Goal: Information Seeking & Learning: Check status

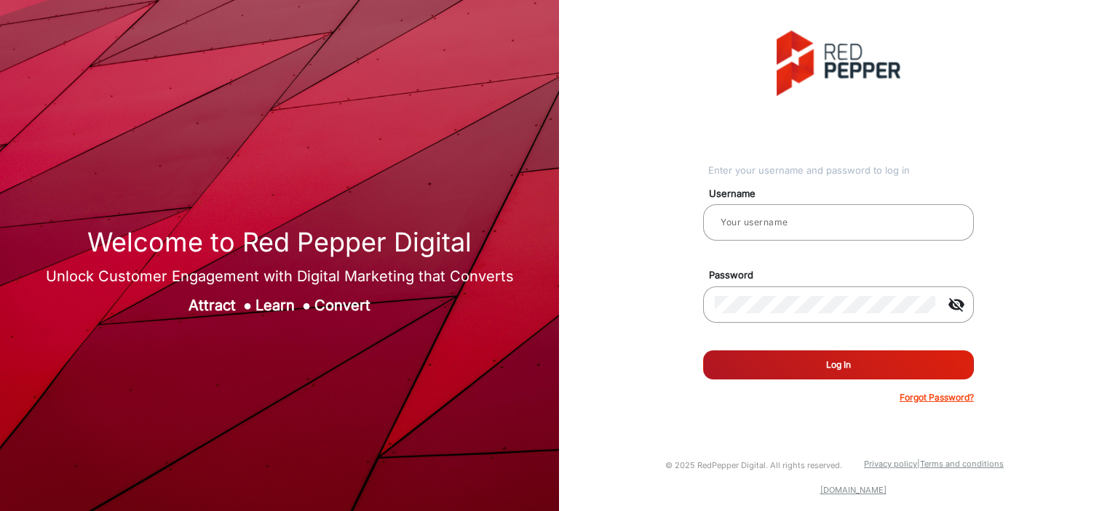
type input "Balaji"
click at [846, 364] on button "Log In" at bounding box center [838, 365] width 271 height 29
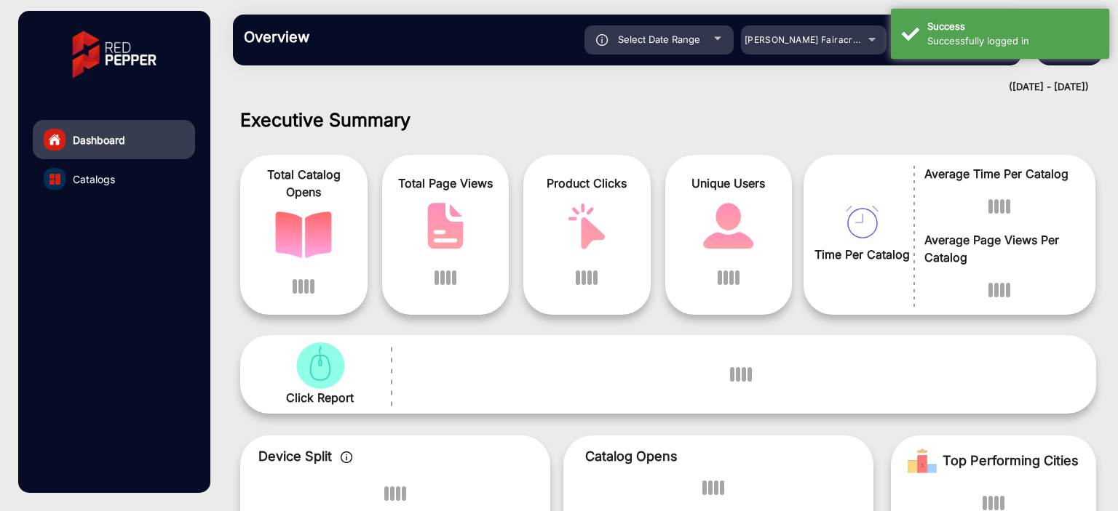
scroll to position [11, 0]
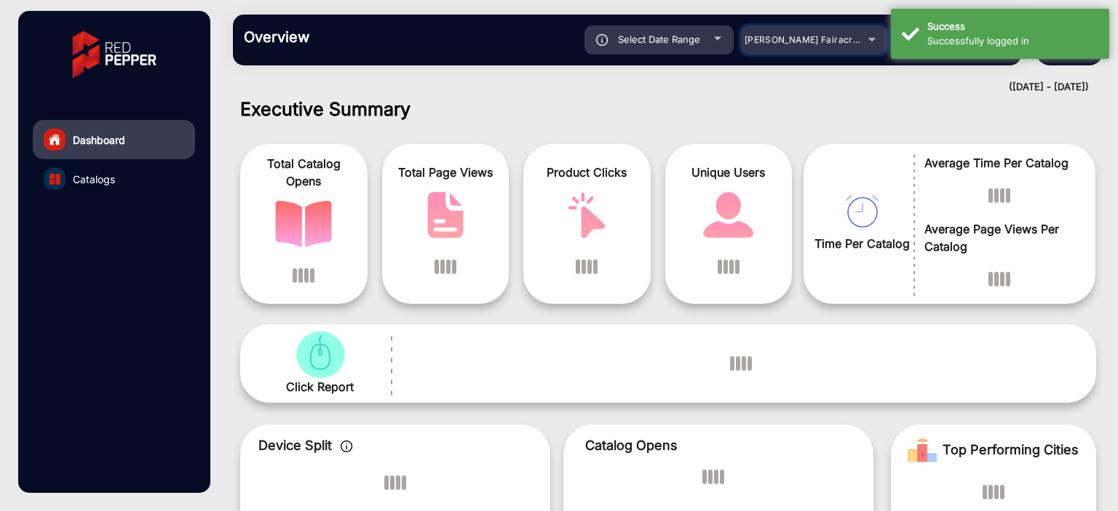
click at [776, 46] on div "[PERSON_NAME] Fairacre Farms" at bounding box center [802, 39] width 116 height 17
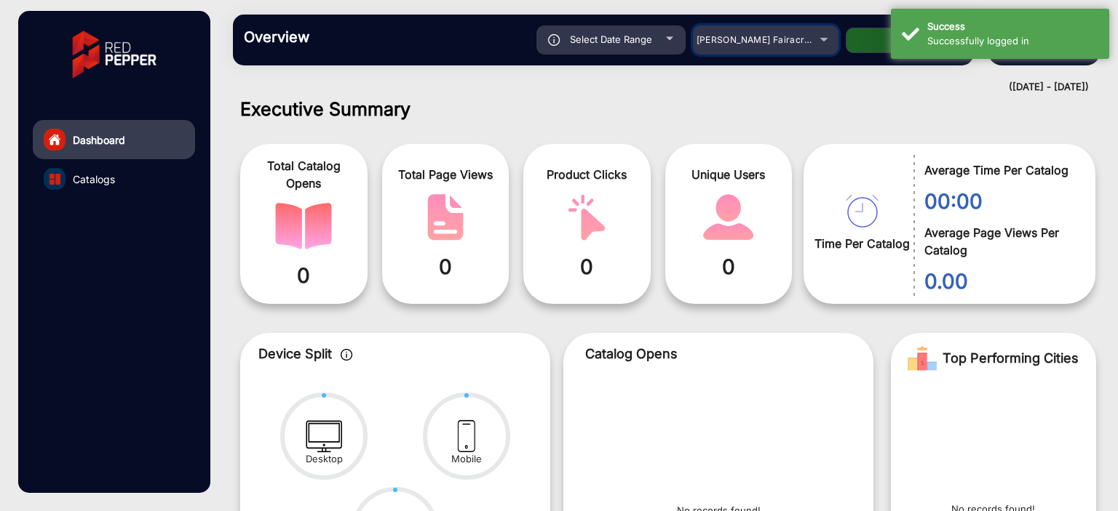
click at [772, 37] on span "[PERSON_NAME] Fairacre Farms" at bounding box center [768, 39] width 144 height 11
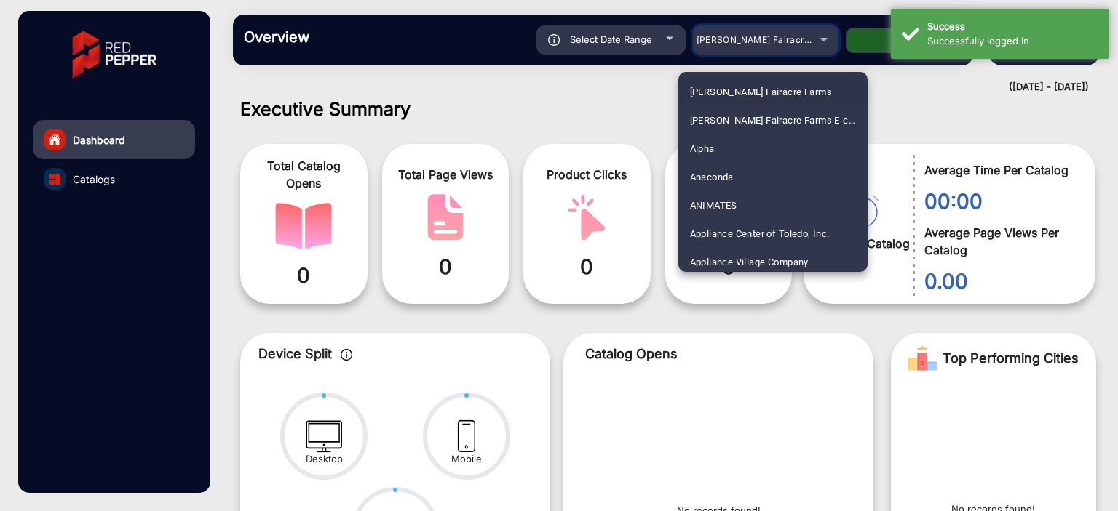
scroll to position [1480, 0]
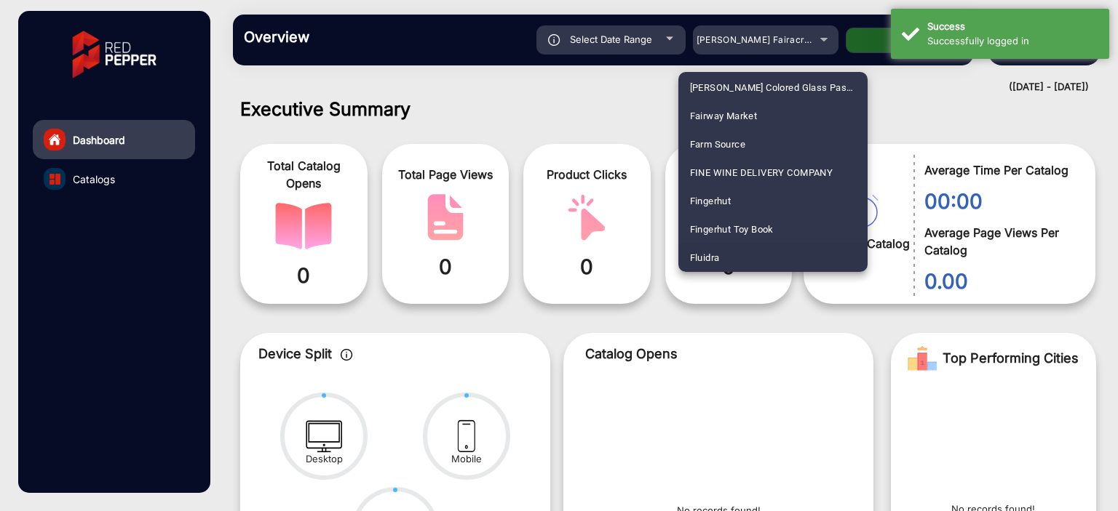
click at [715, 256] on span "Fluidra" at bounding box center [705, 258] width 30 height 28
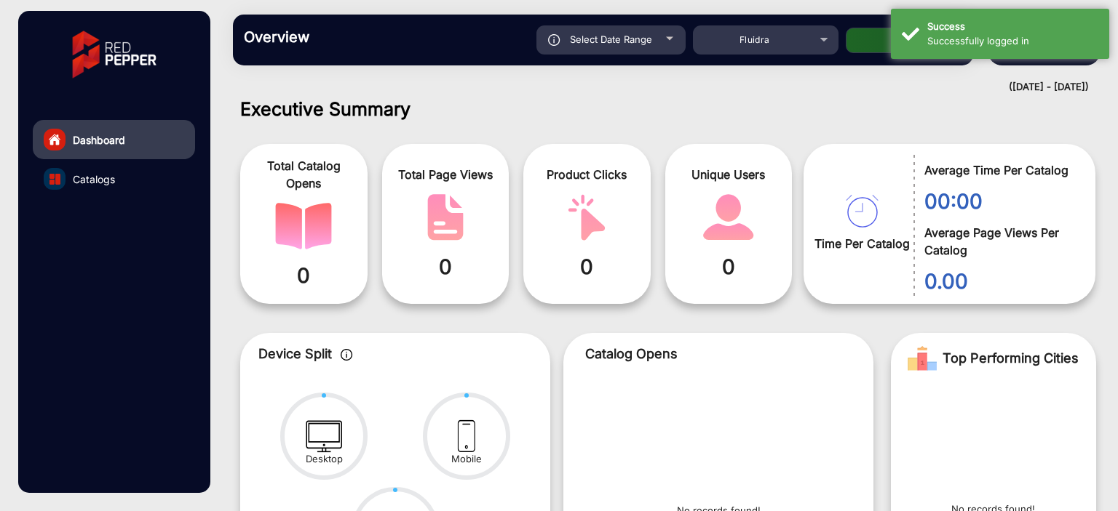
click at [872, 44] on button "Apply" at bounding box center [903, 40] width 116 height 25
type input "[DATE]"
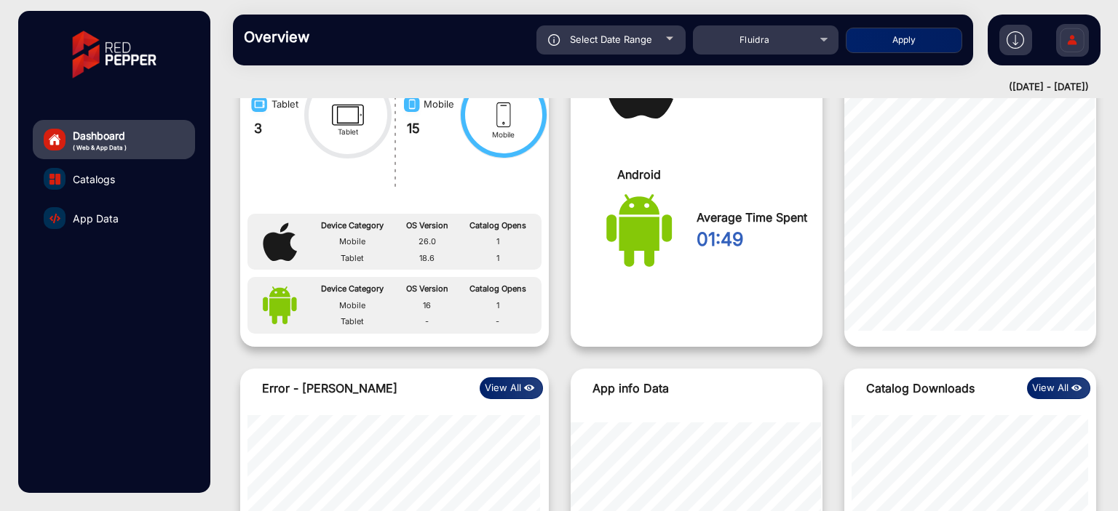
scroll to position [1029, 0]
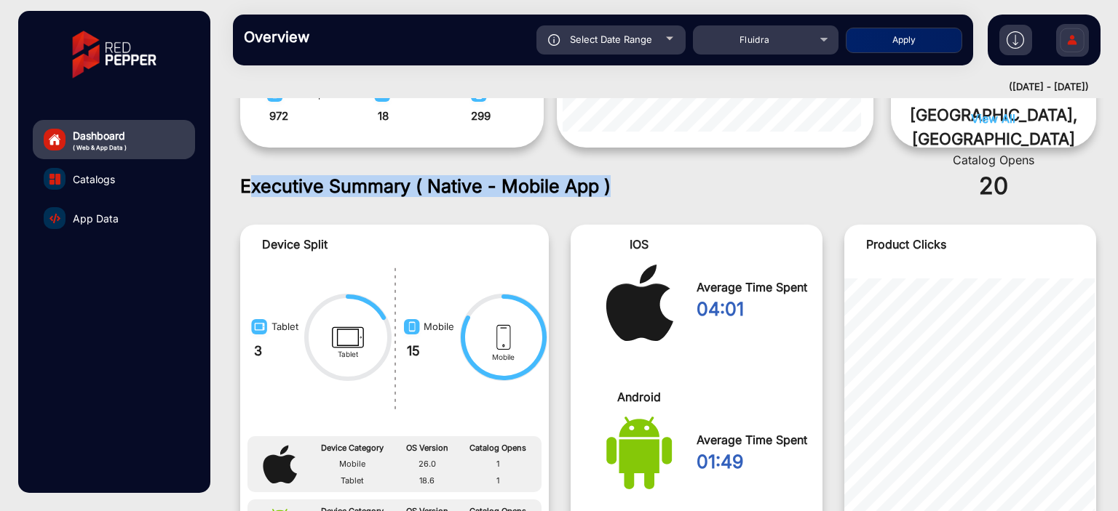
drag, startPoint x: 277, startPoint y: 187, endPoint x: 637, endPoint y: 188, distance: 360.1
click at [637, 188] on h1 "Executive Summary ( Native - Mobile App )" at bounding box center [668, 186] width 856 height 22
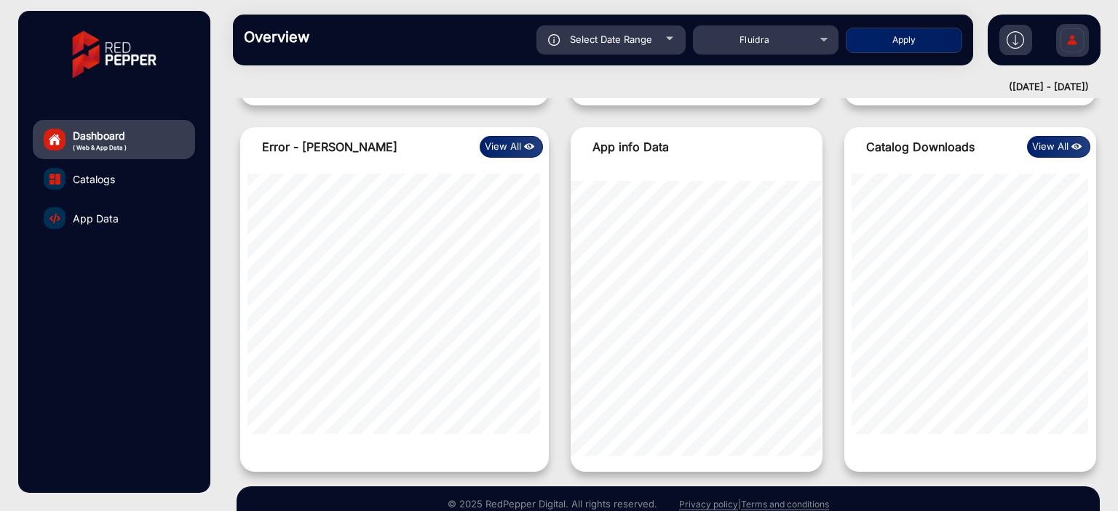
scroll to position [1547, 0]
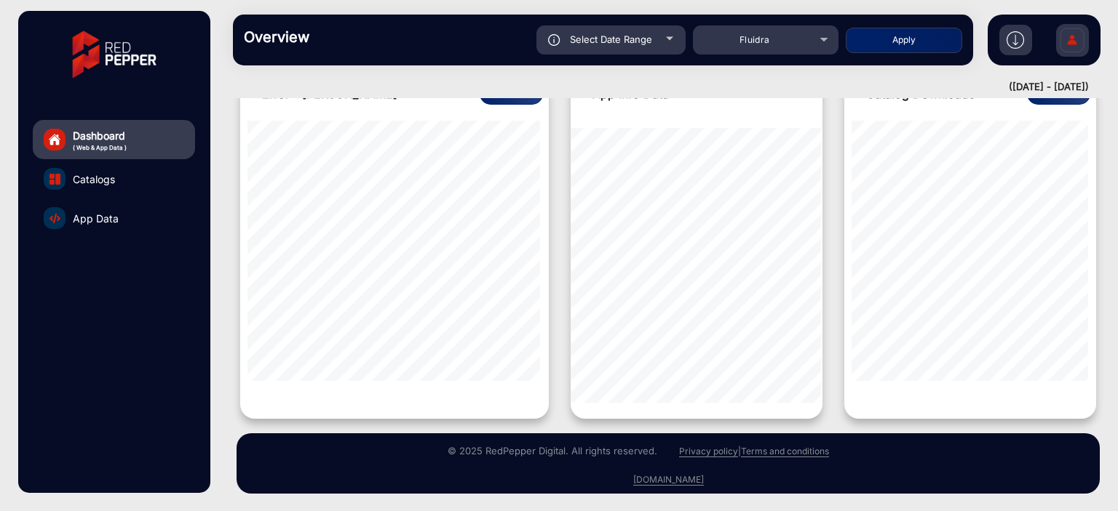
click at [89, 220] on span "App Data" at bounding box center [96, 218] width 46 height 15
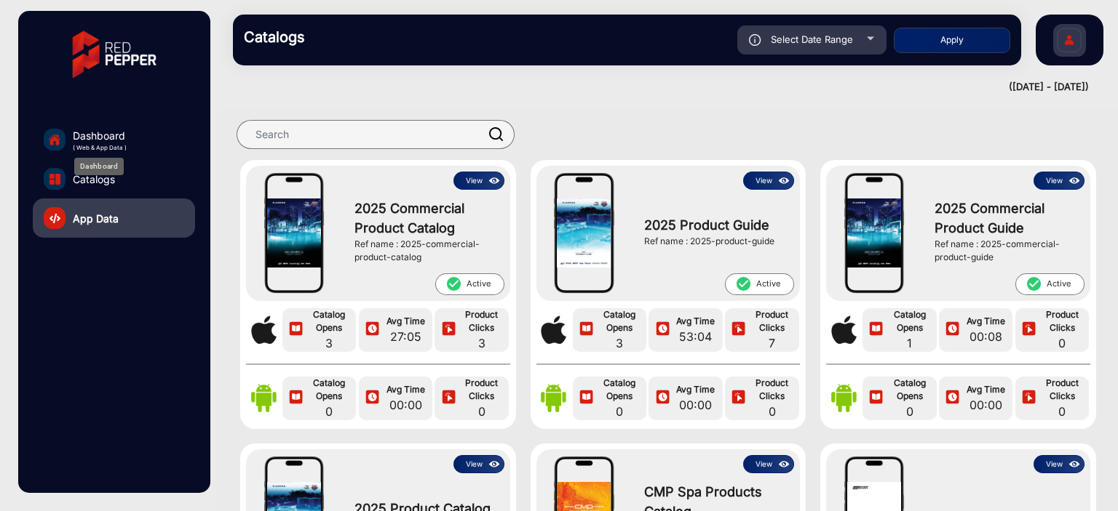
click at [102, 131] on span "Dashboard" at bounding box center [100, 135] width 54 height 15
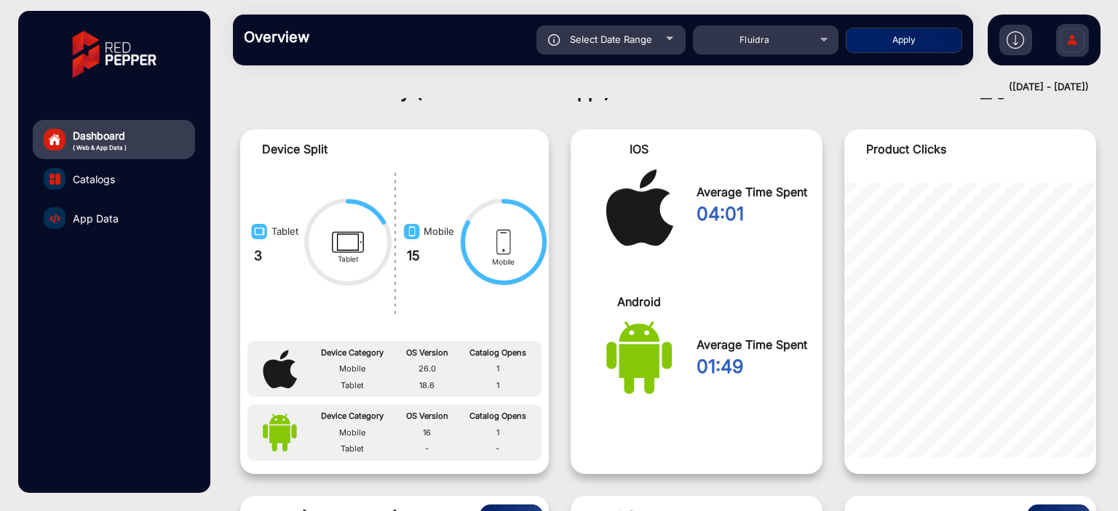
scroll to position [1110, 0]
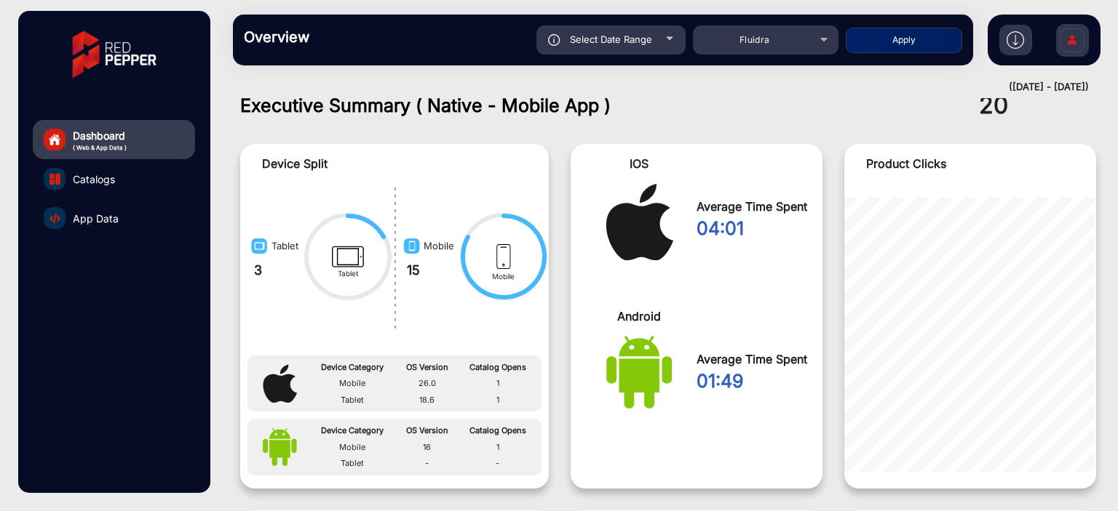
click at [92, 218] on span "App Data" at bounding box center [96, 218] width 46 height 15
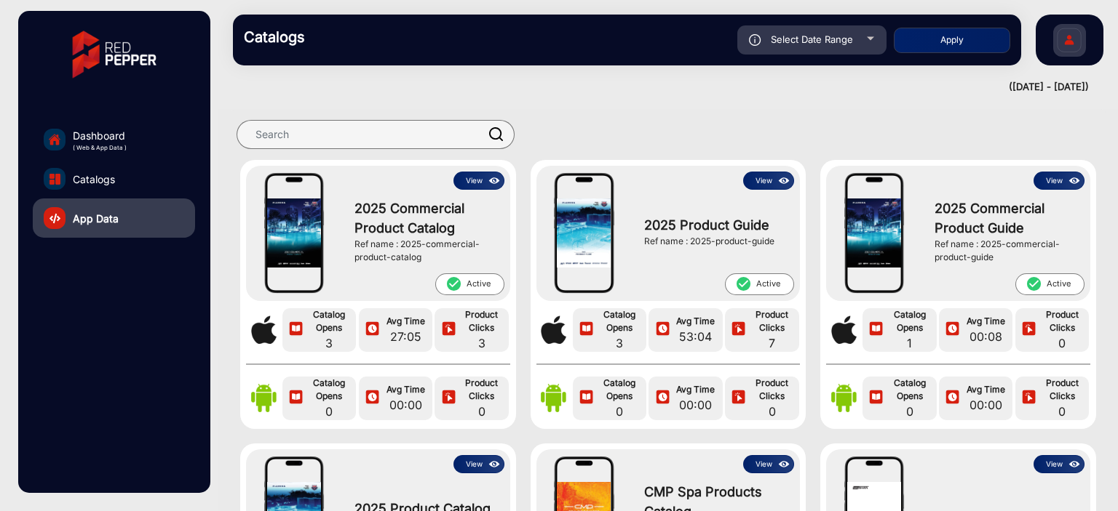
click at [115, 181] on link "Catalogs" at bounding box center [114, 178] width 162 height 39
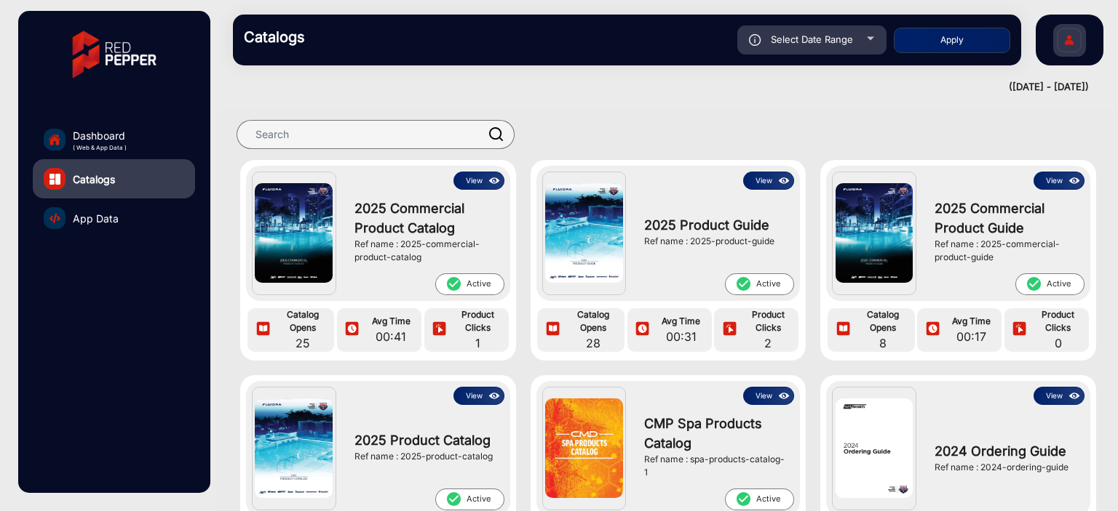
click at [105, 224] on span "App Data" at bounding box center [96, 218] width 46 height 15
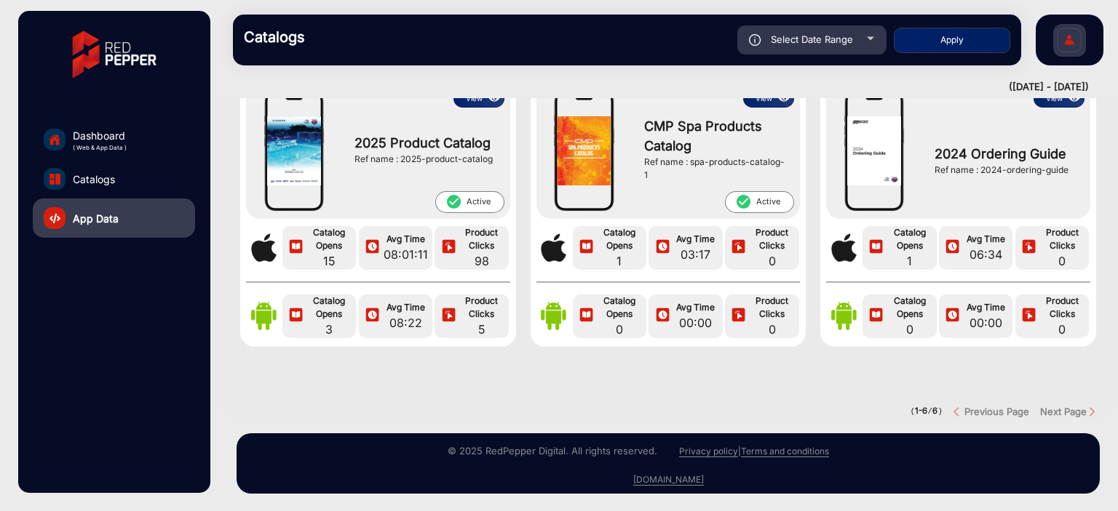
scroll to position [377, 0]
